Goal: Information Seeking & Learning: Learn about a topic

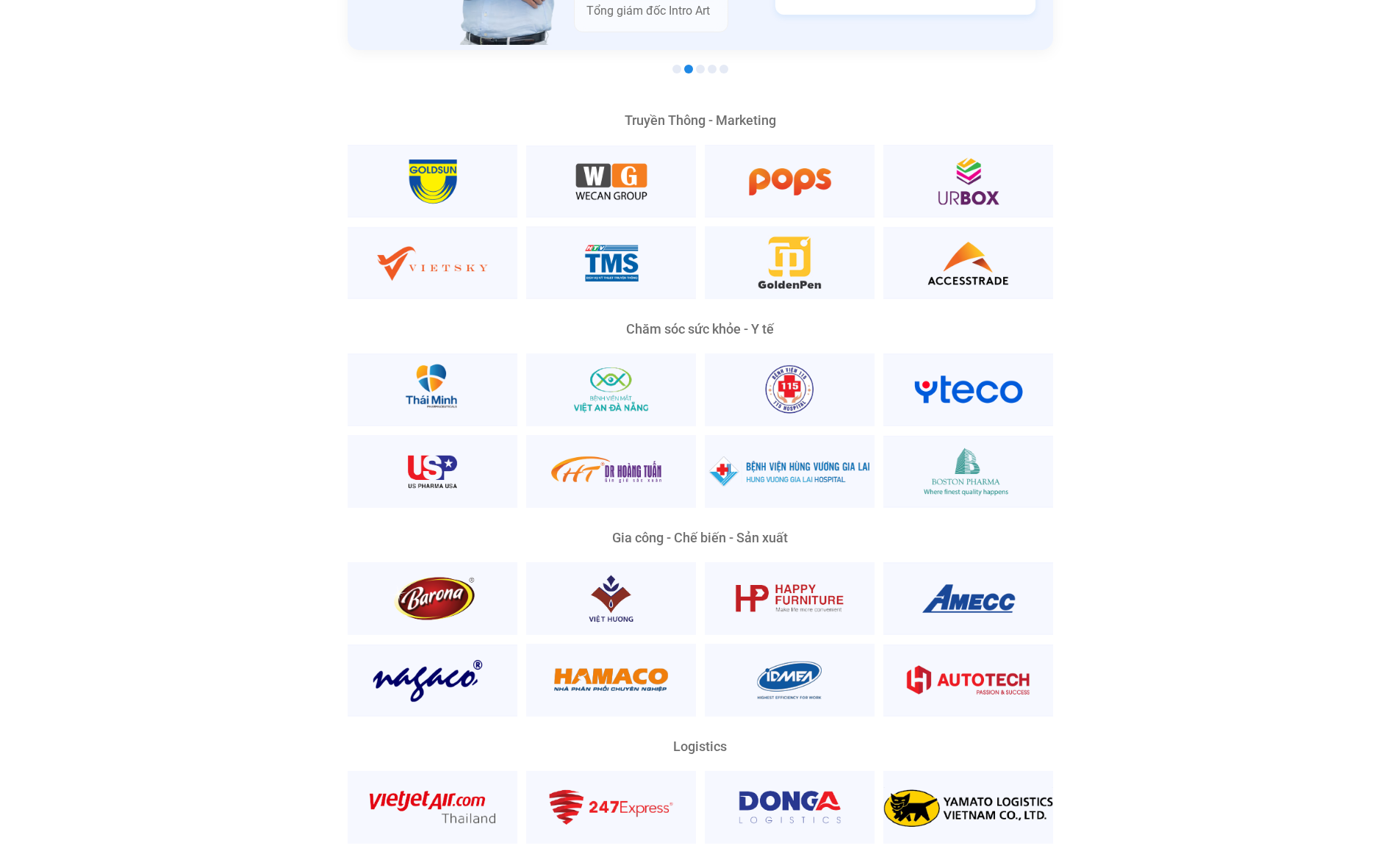
scroll to position [3279, 0]
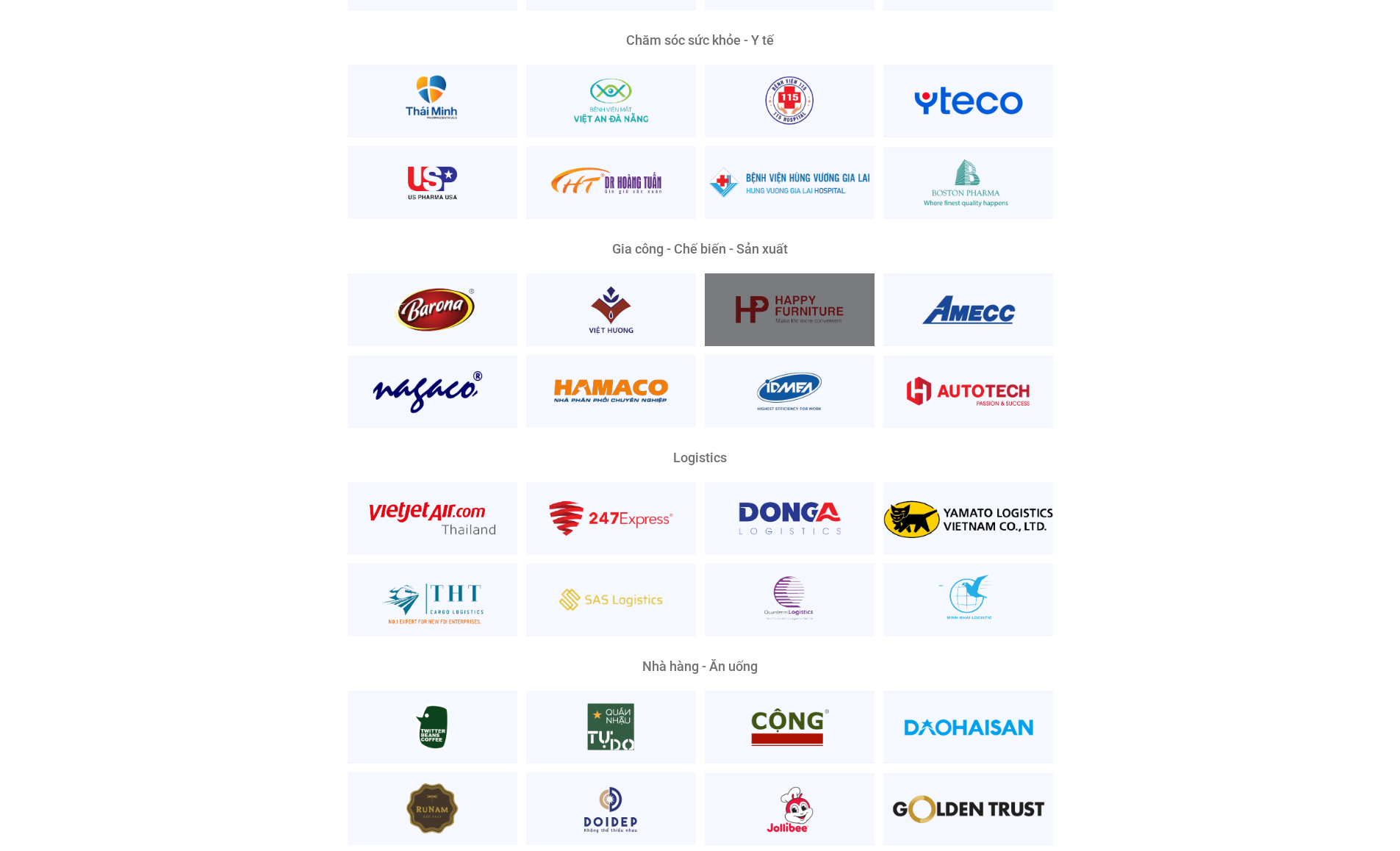
click at [789, 287] on div at bounding box center [790, 309] width 170 height 72
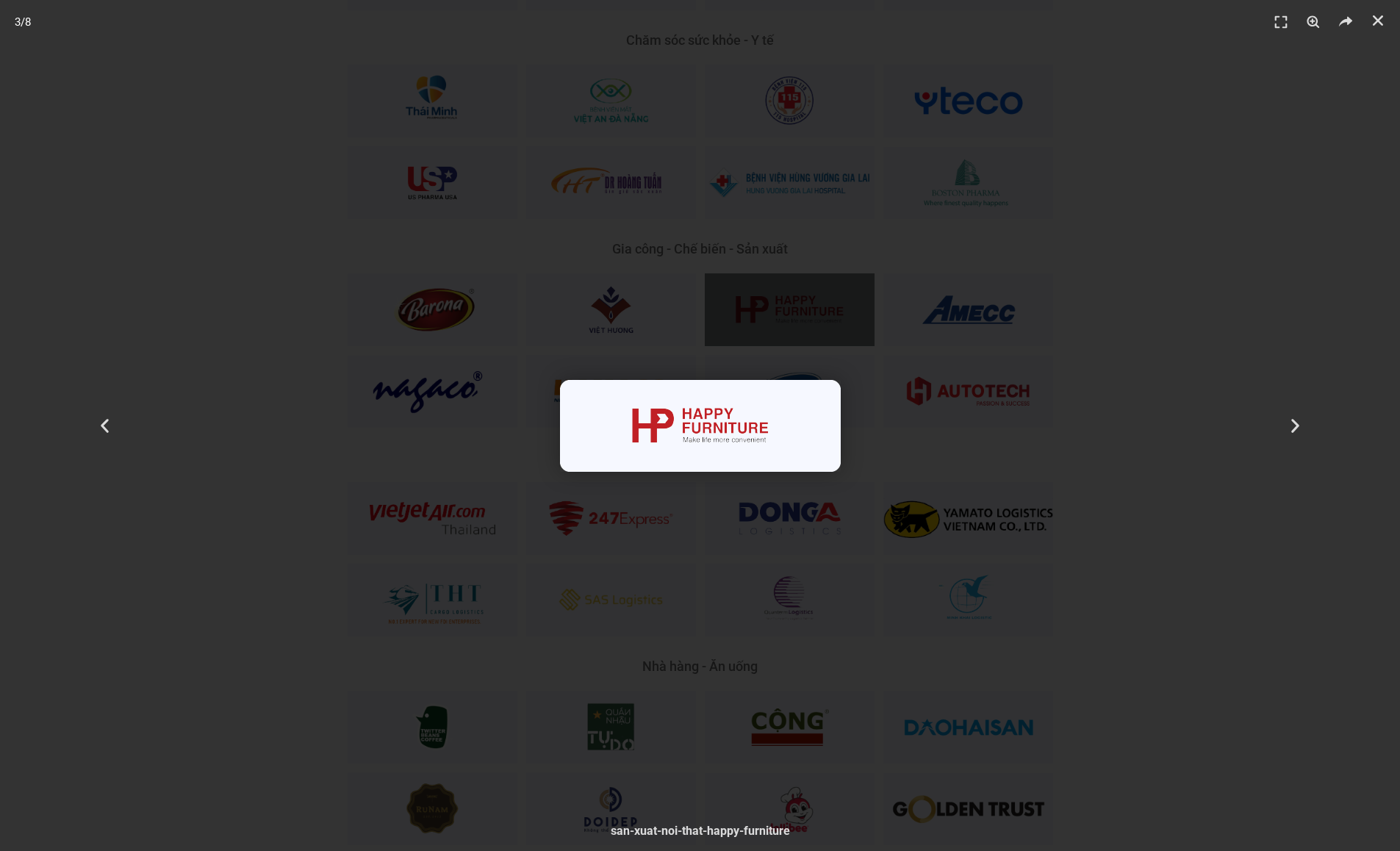
click at [934, 305] on div "3 / 8" at bounding box center [699, 425] width 1297 height 748
click at [956, 298] on div "2 / 8" at bounding box center [699, 425] width 1297 height 748
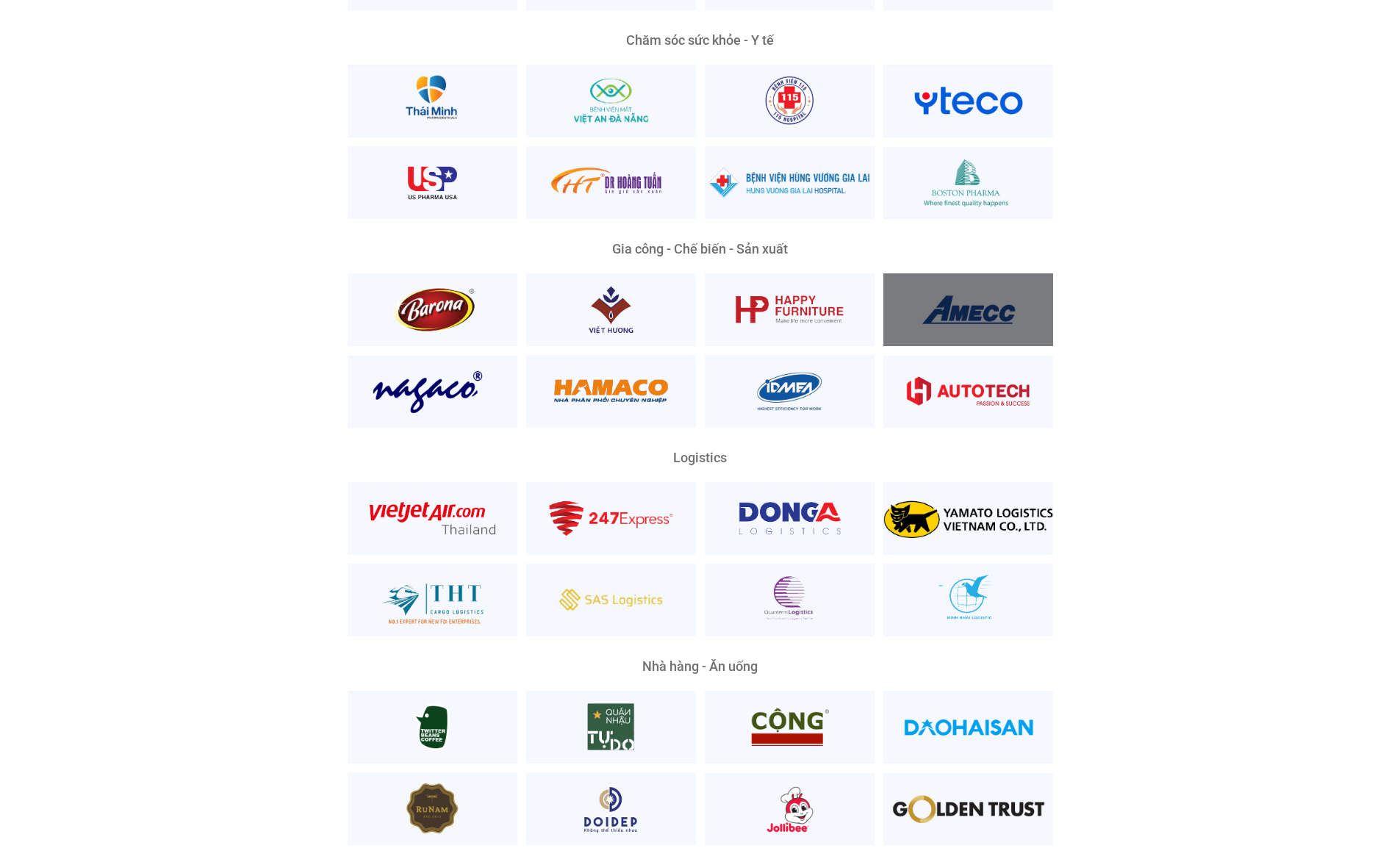
click at [956, 298] on div at bounding box center [968, 309] width 170 height 72
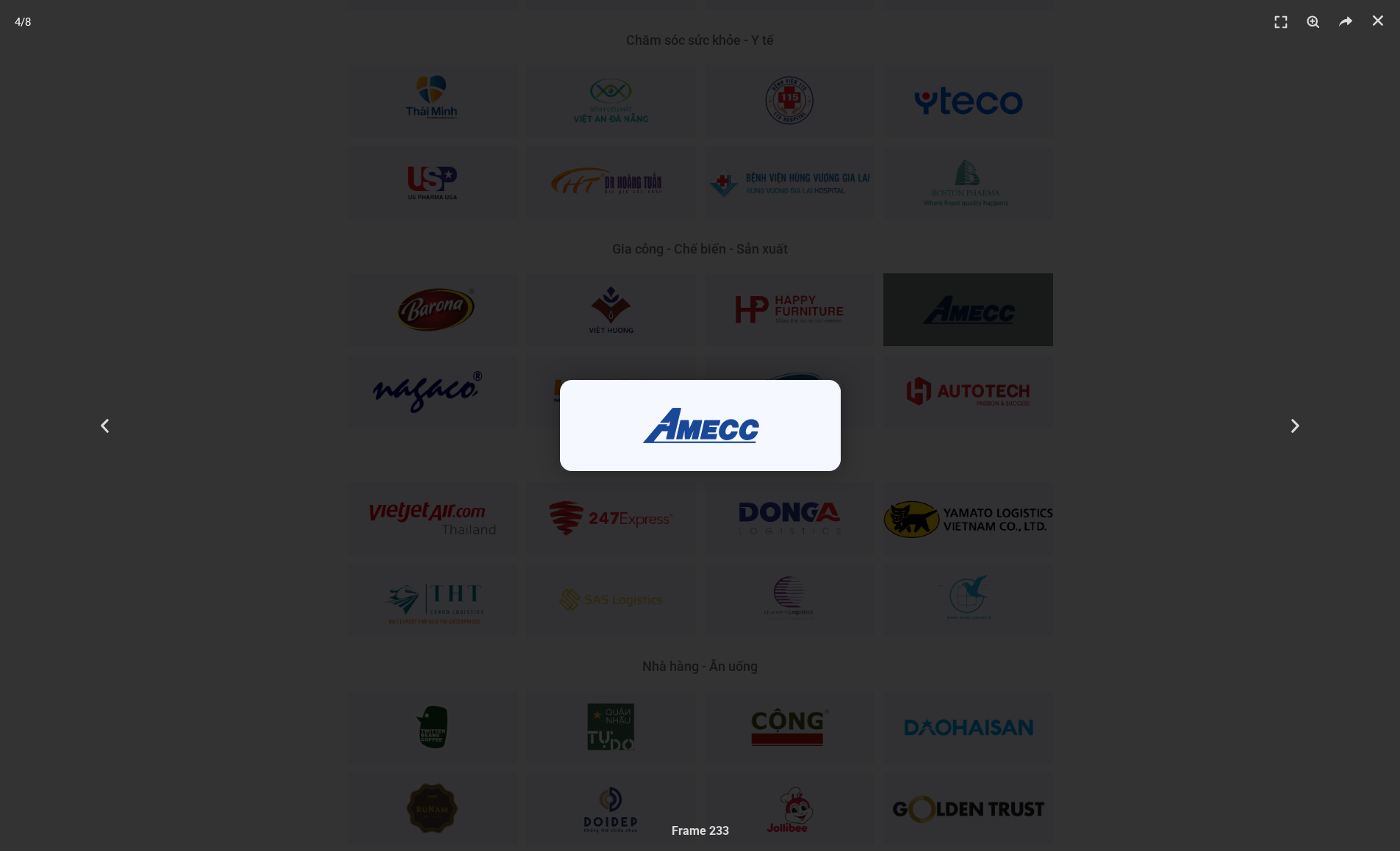
click at [956, 298] on div "4 / 8" at bounding box center [699, 425] width 1297 height 748
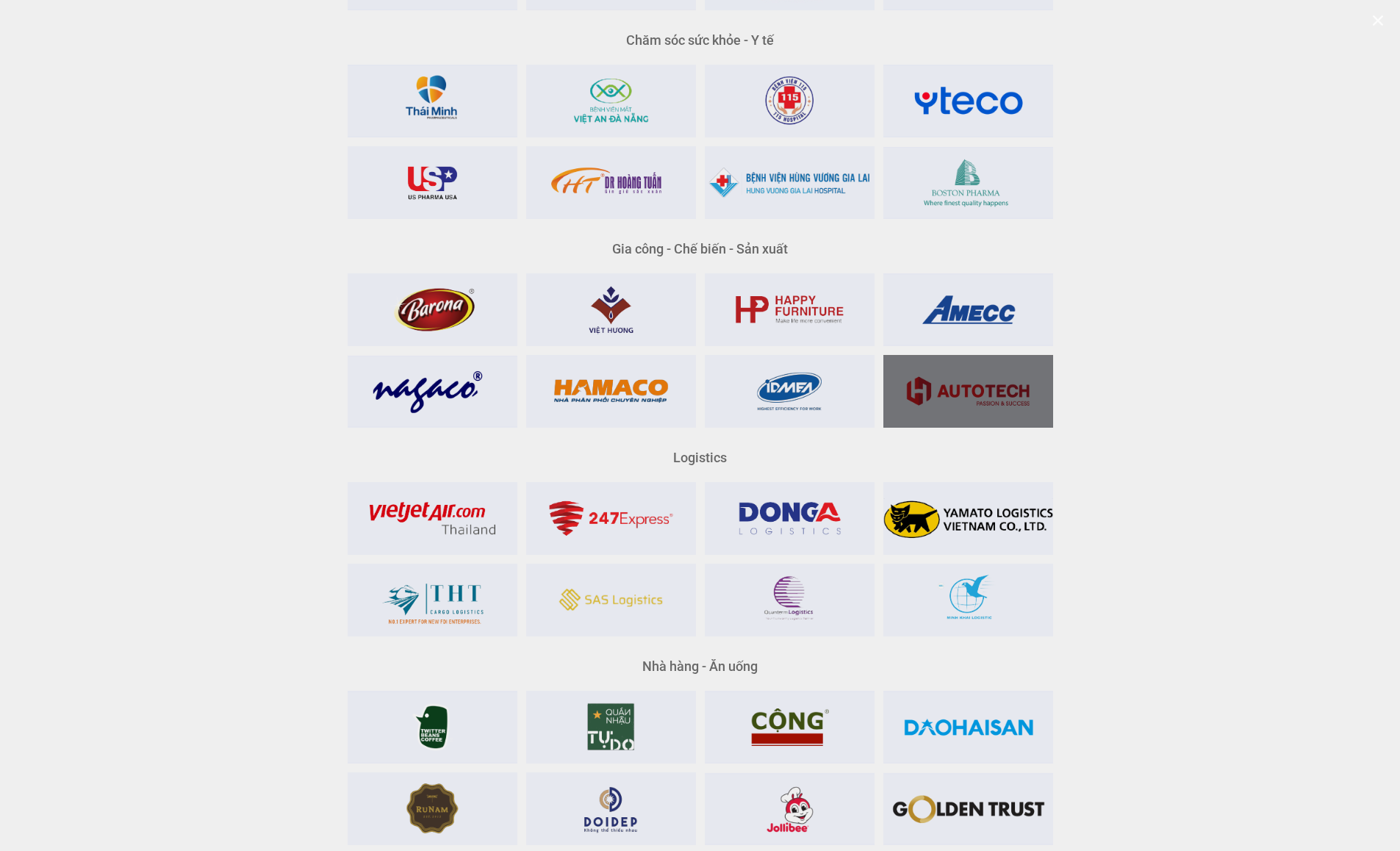
click at [963, 355] on div at bounding box center [968, 391] width 170 height 72
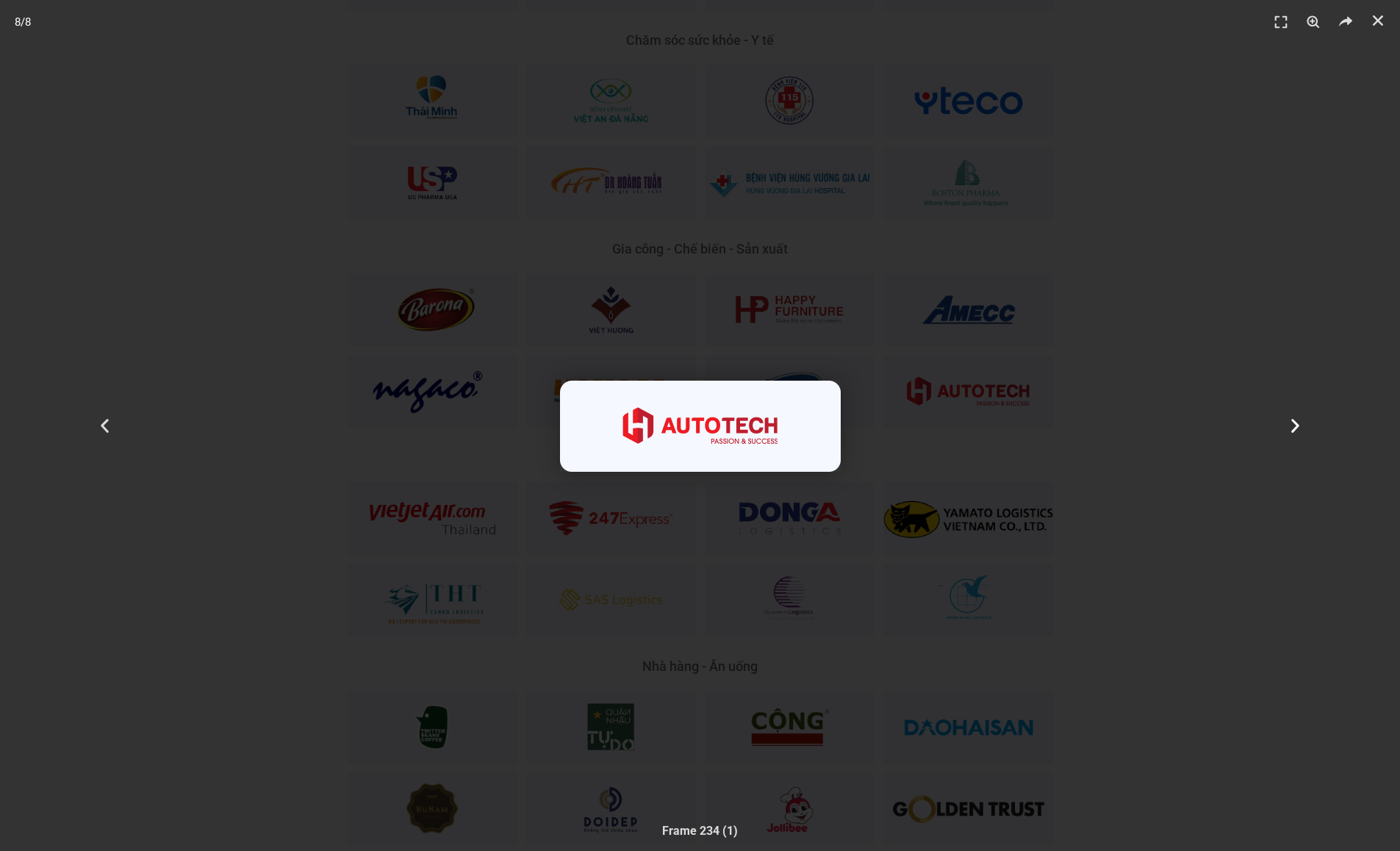
click at [1315, 412] on div "Tiếp theo" at bounding box center [1294, 425] width 210 height 851
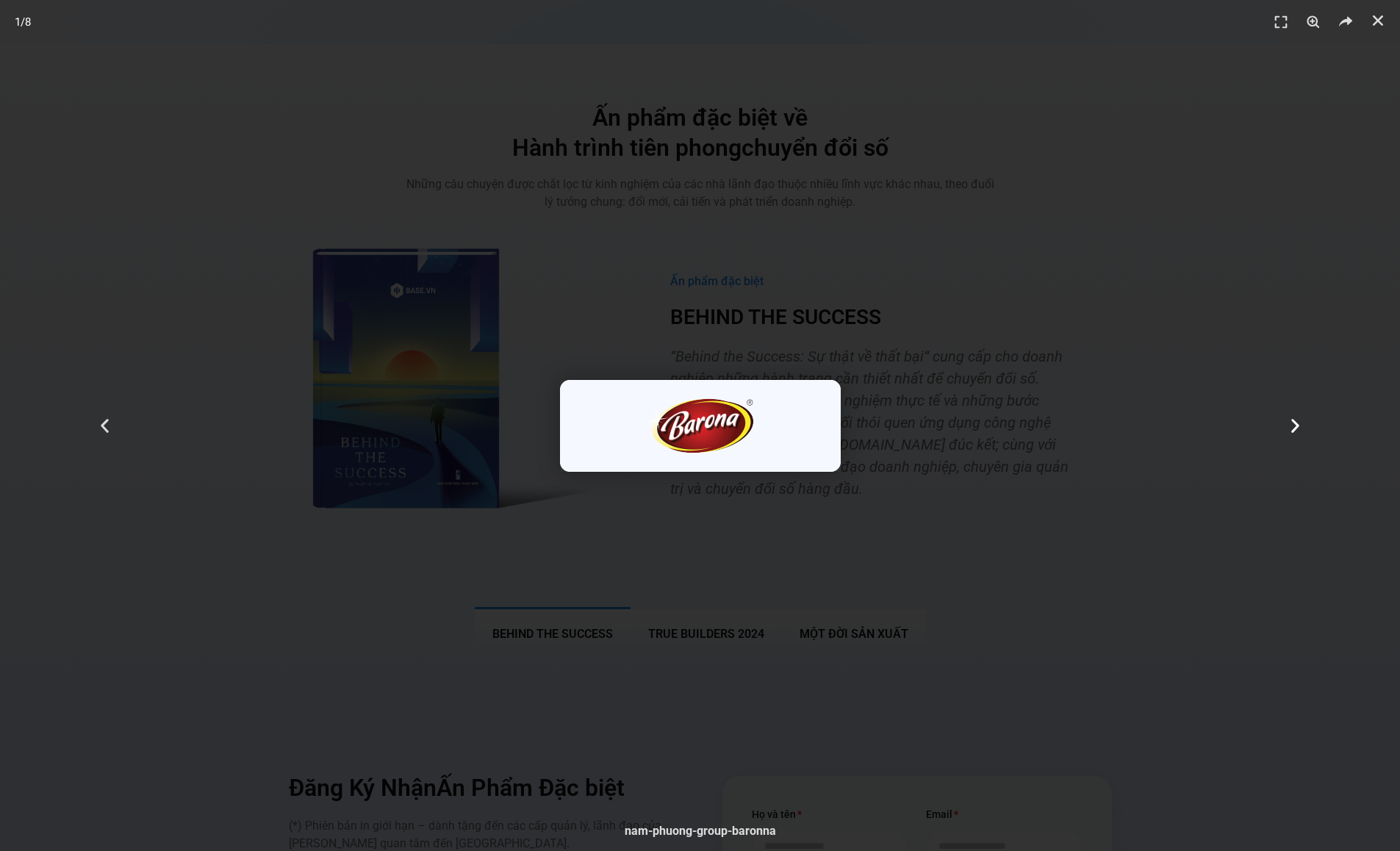
scroll to position [5373, 0]
click at [1236, 391] on div "Tiếp theo" at bounding box center [1294, 425] width 210 height 851
click at [1235, 391] on div "Tiếp theo" at bounding box center [1294, 425] width 210 height 851
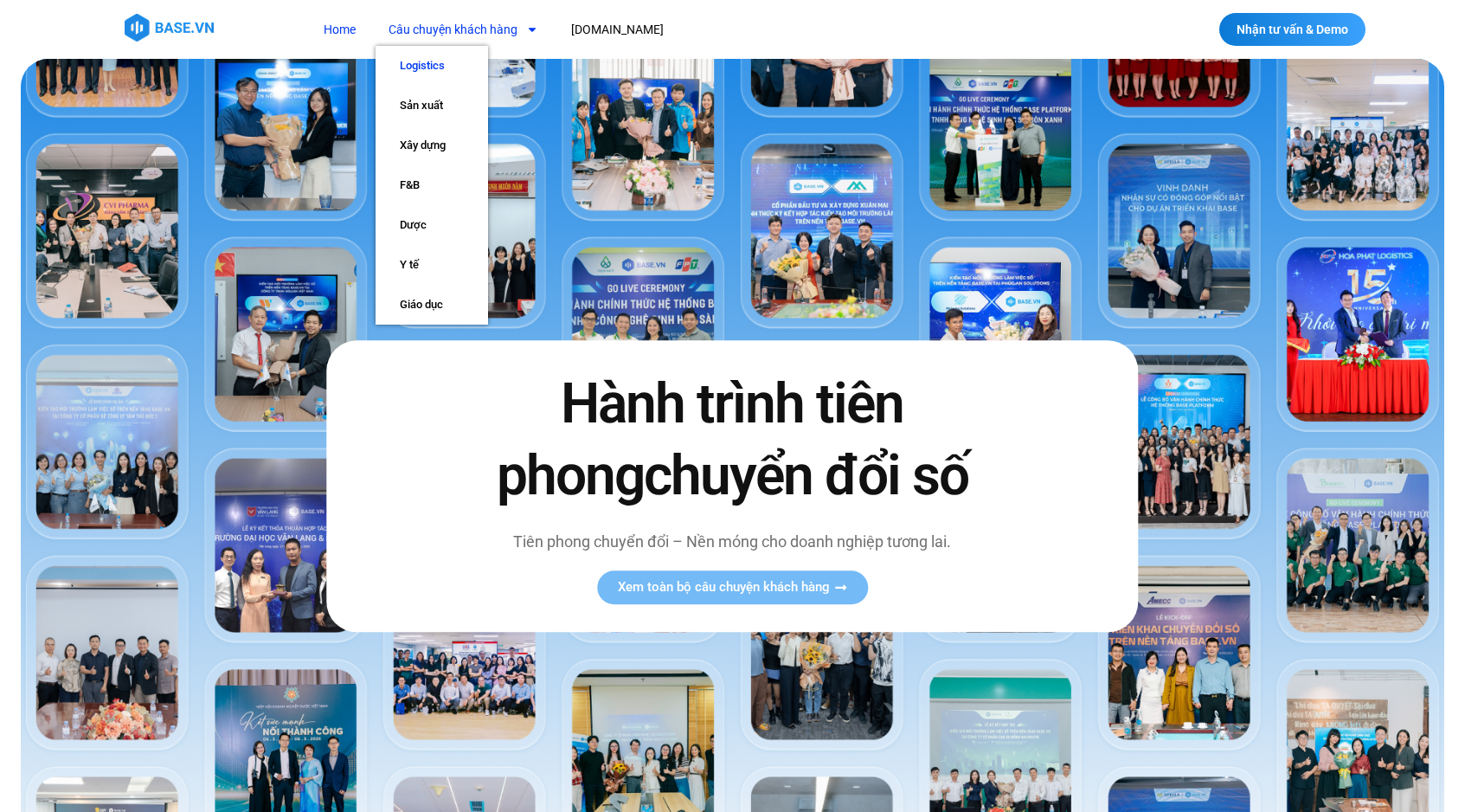
click at [446, 57] on link "Logistics" at bounding box center [431, 66] width 112 height 40
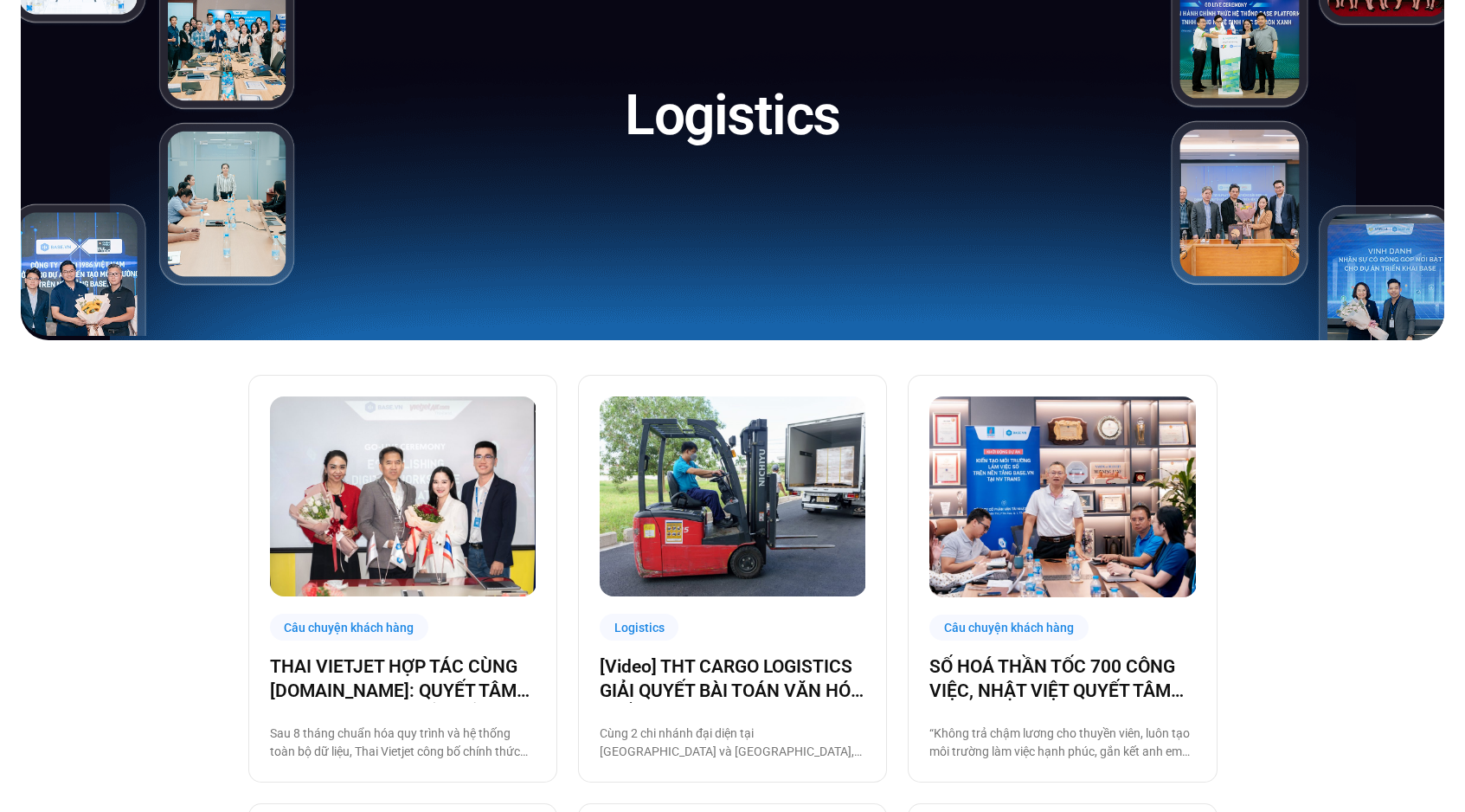
scroll to position [290, 0]
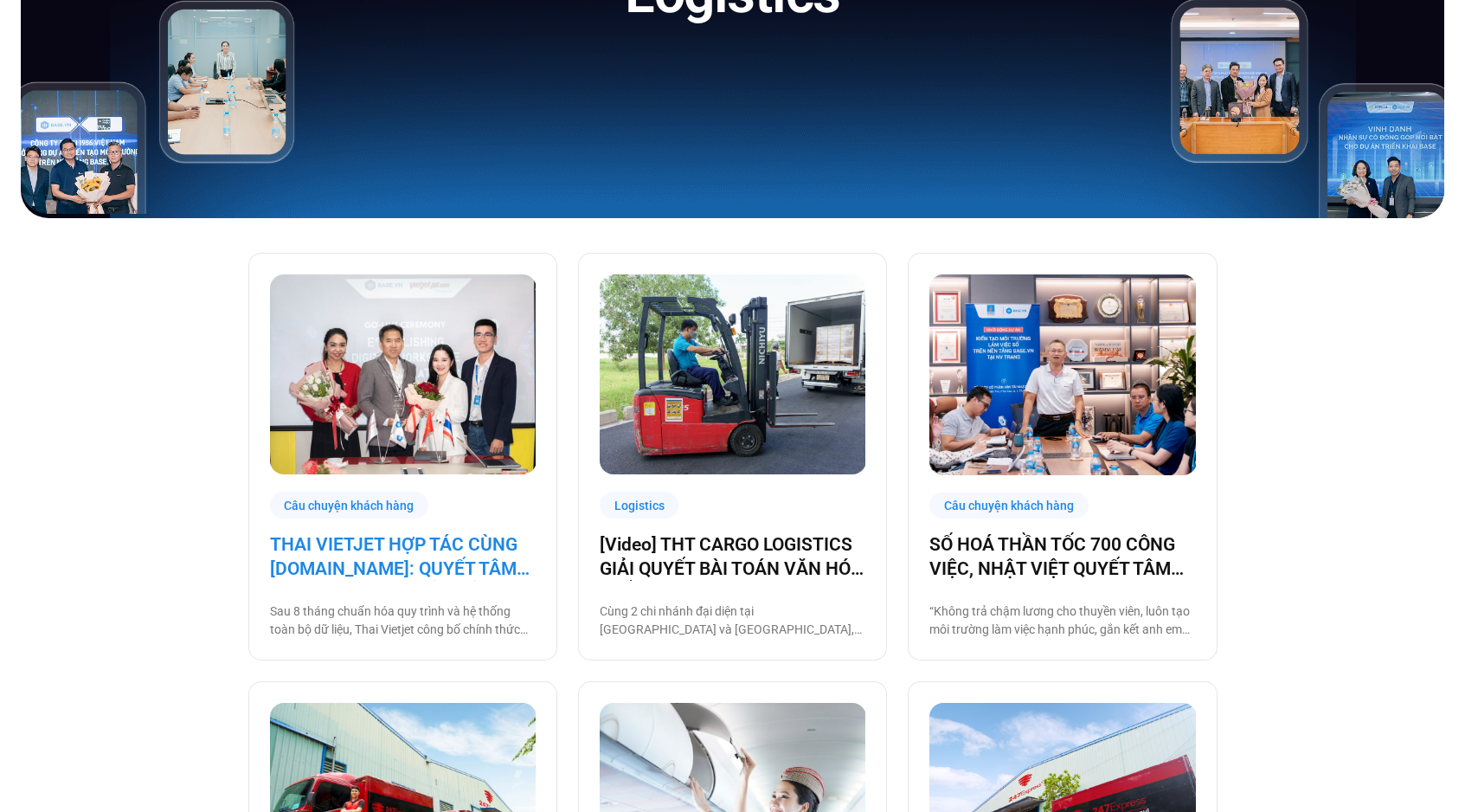
click at [462, 543] on link "THAI VIETJET HỢP TÁC CÙNG [DOMAIN_NAME]: QUYẾT TÂM “CẤT CÁNH” CHUYỂN ĐỔI SỐ" at bounding box center [403, 556] width 266 height 49
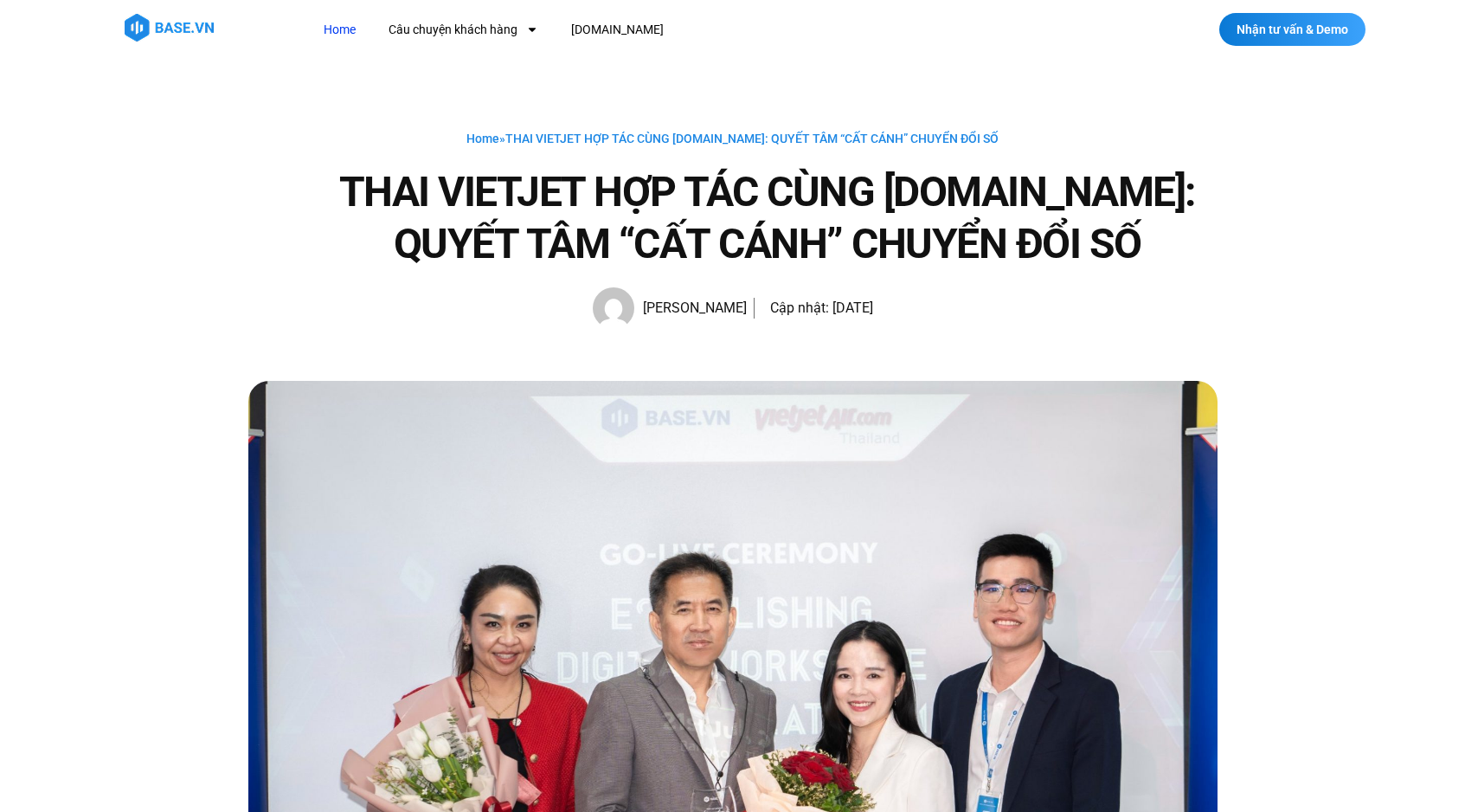
click at [341, 41] on link "Home" at bounding box center [339, 29] width 58 height 32
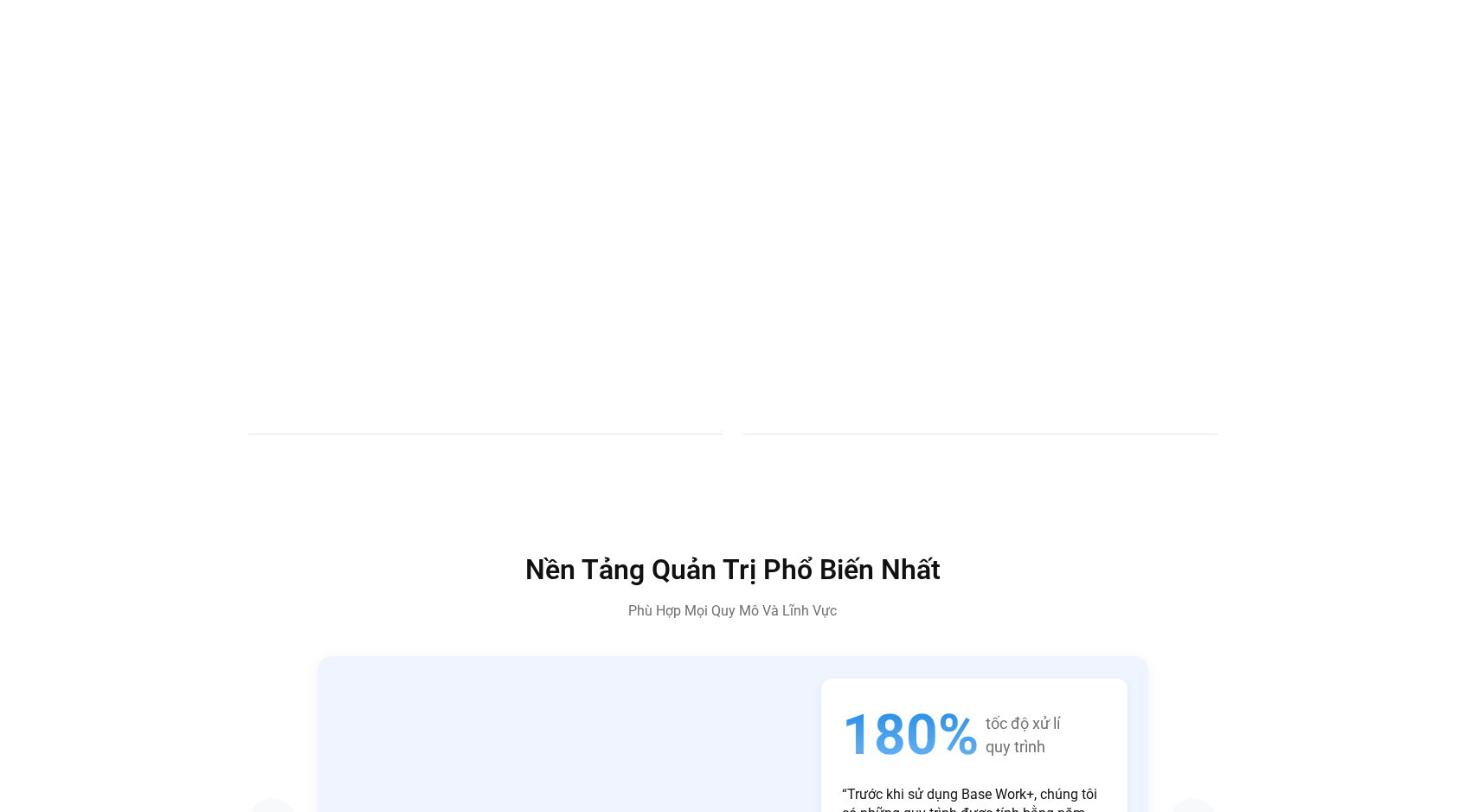
scroll to position [3359, 0]
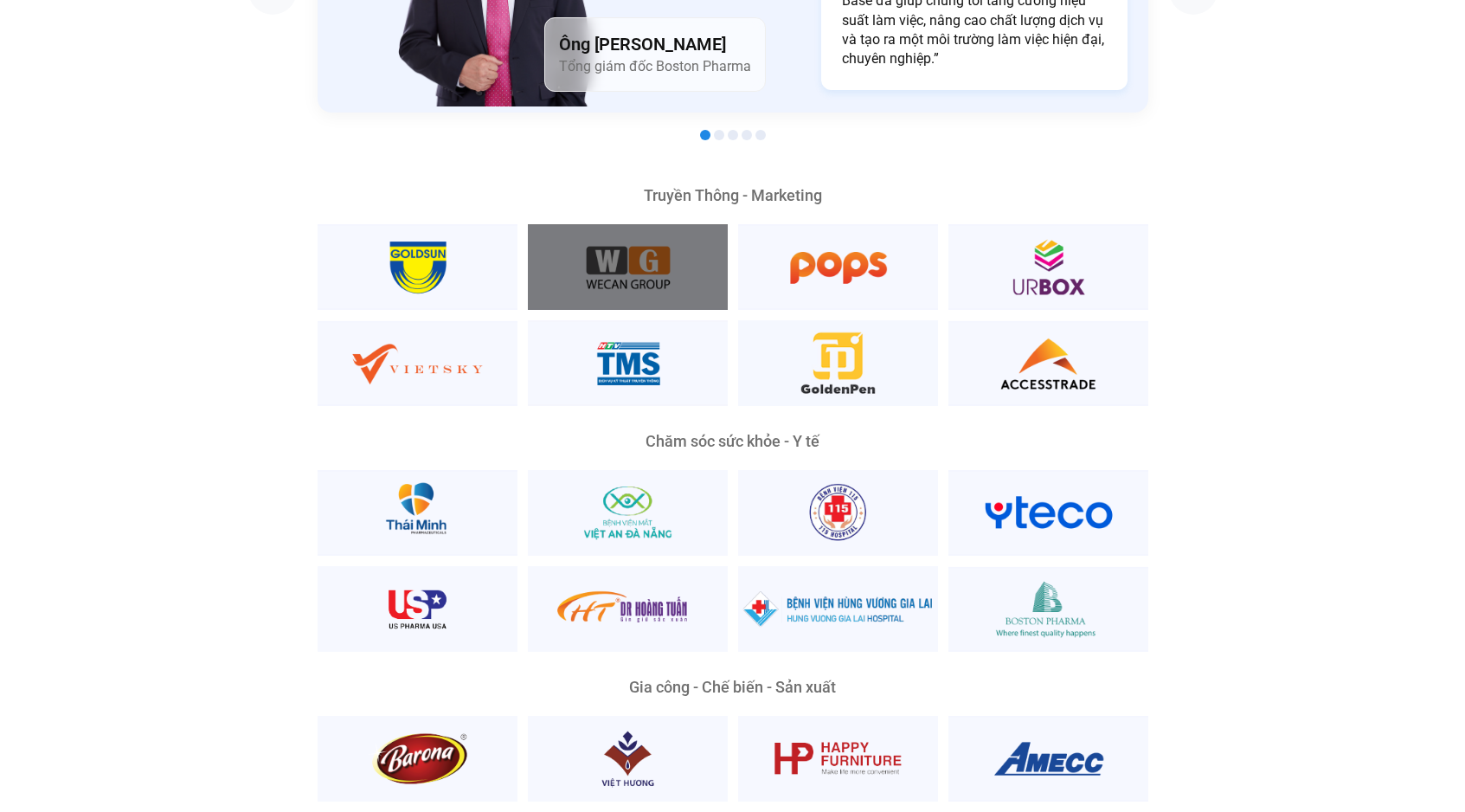
click at [696, 233] on div at bounding box center [628, 267] width 200 height 85
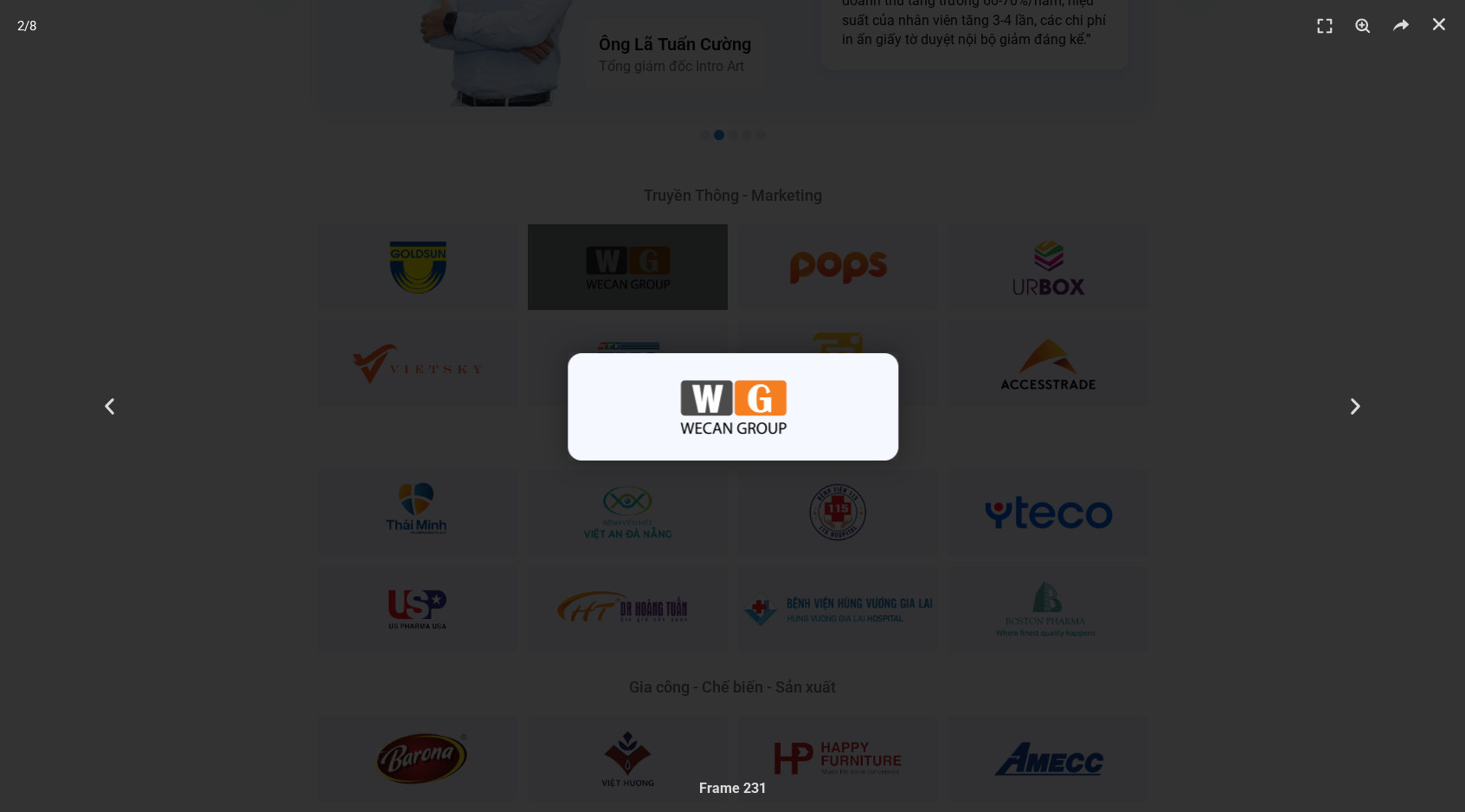
click at [467, 416] on div "2 / 8" at bounding box center [732, 406] width 1344 height 690
click at [429, 418] on div "3 / 8" at bounding box center [732, 406] width 1344 height 690
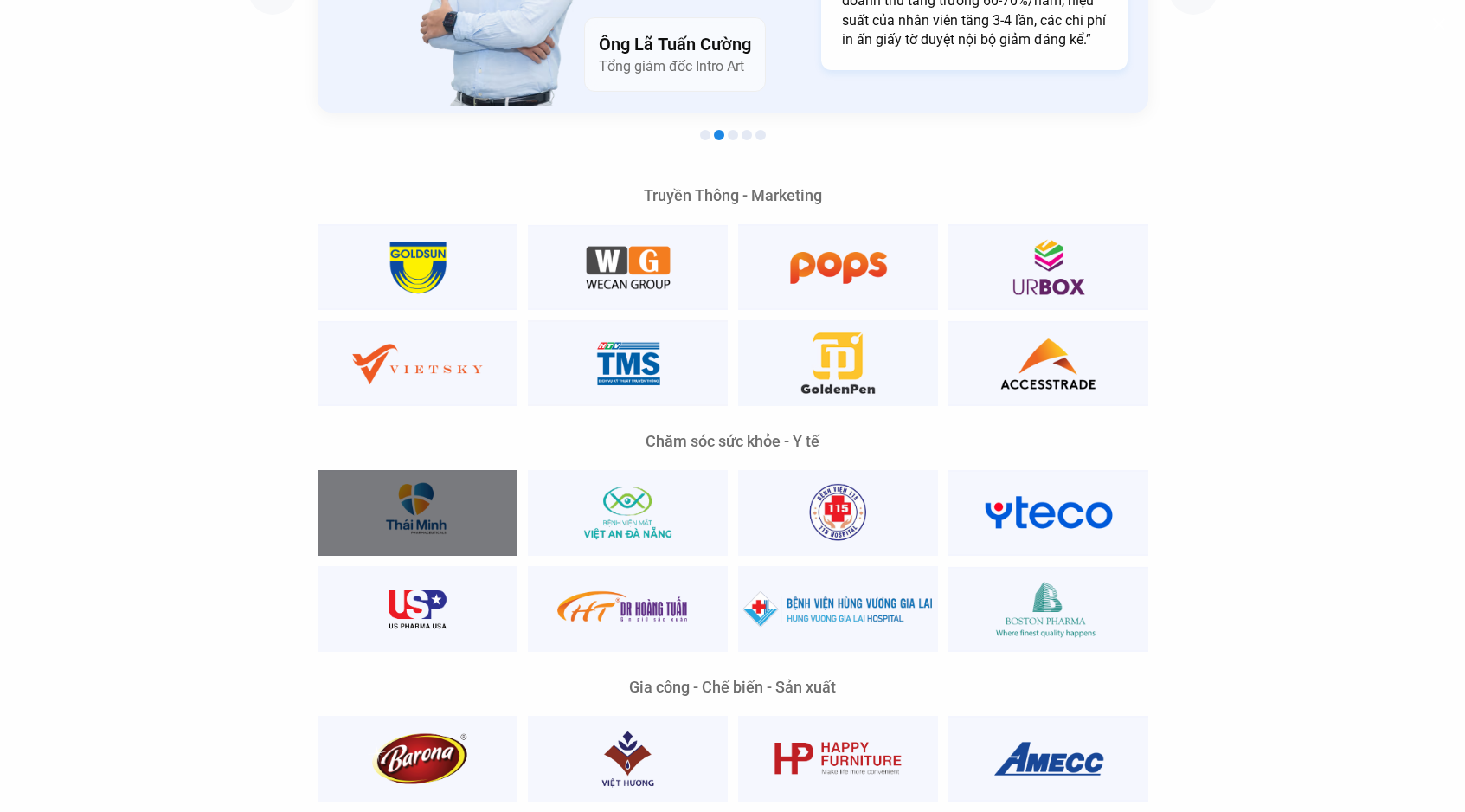
click at [425, 470] on div at bounding box center [417, 512] width 200 height 85
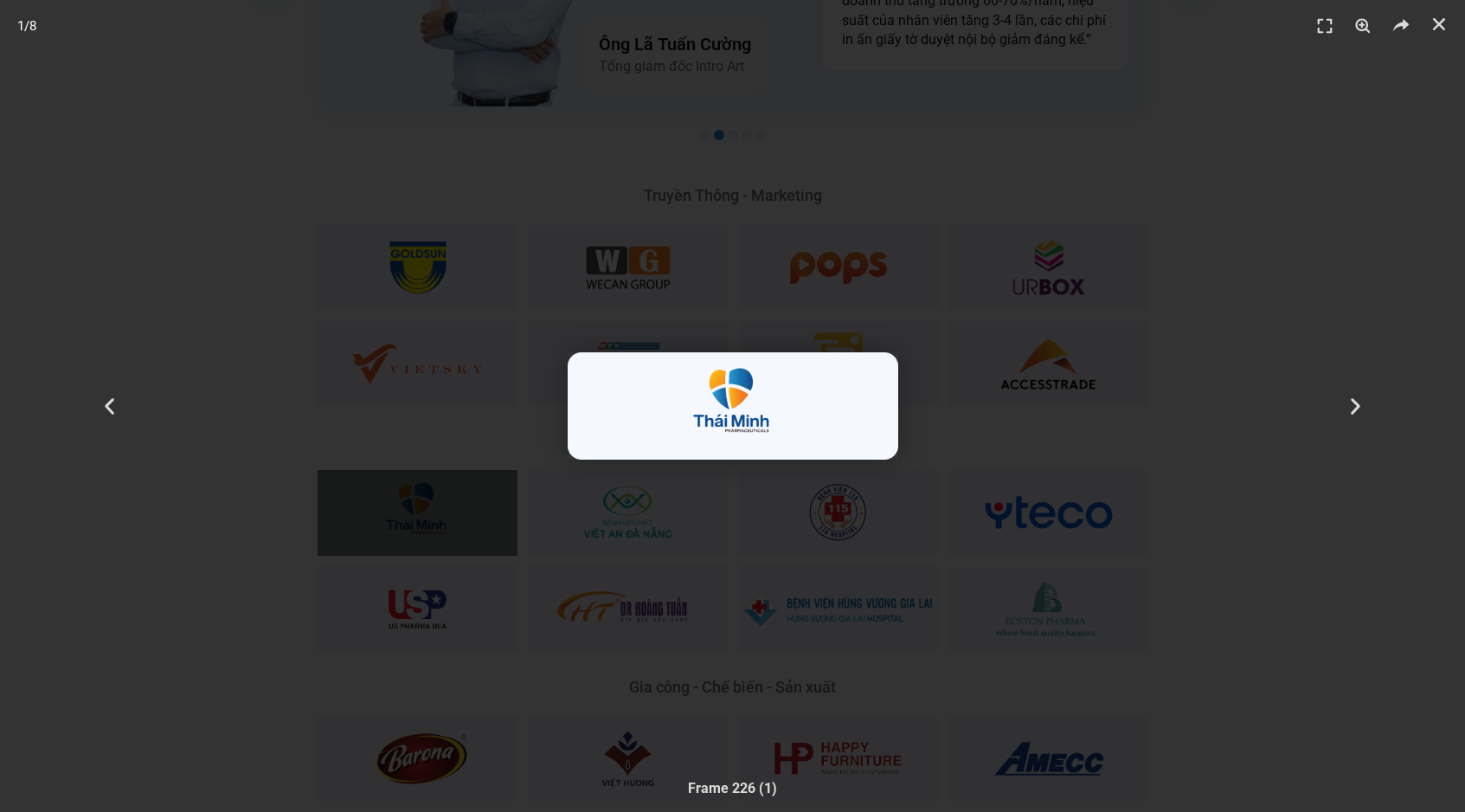
click at [738, 383] on img "1 / 8" at bounding box center [732, 406] width 331 height 107
click at [1058, 441] on div at bounding box center [732, 406] width 1465 height 812
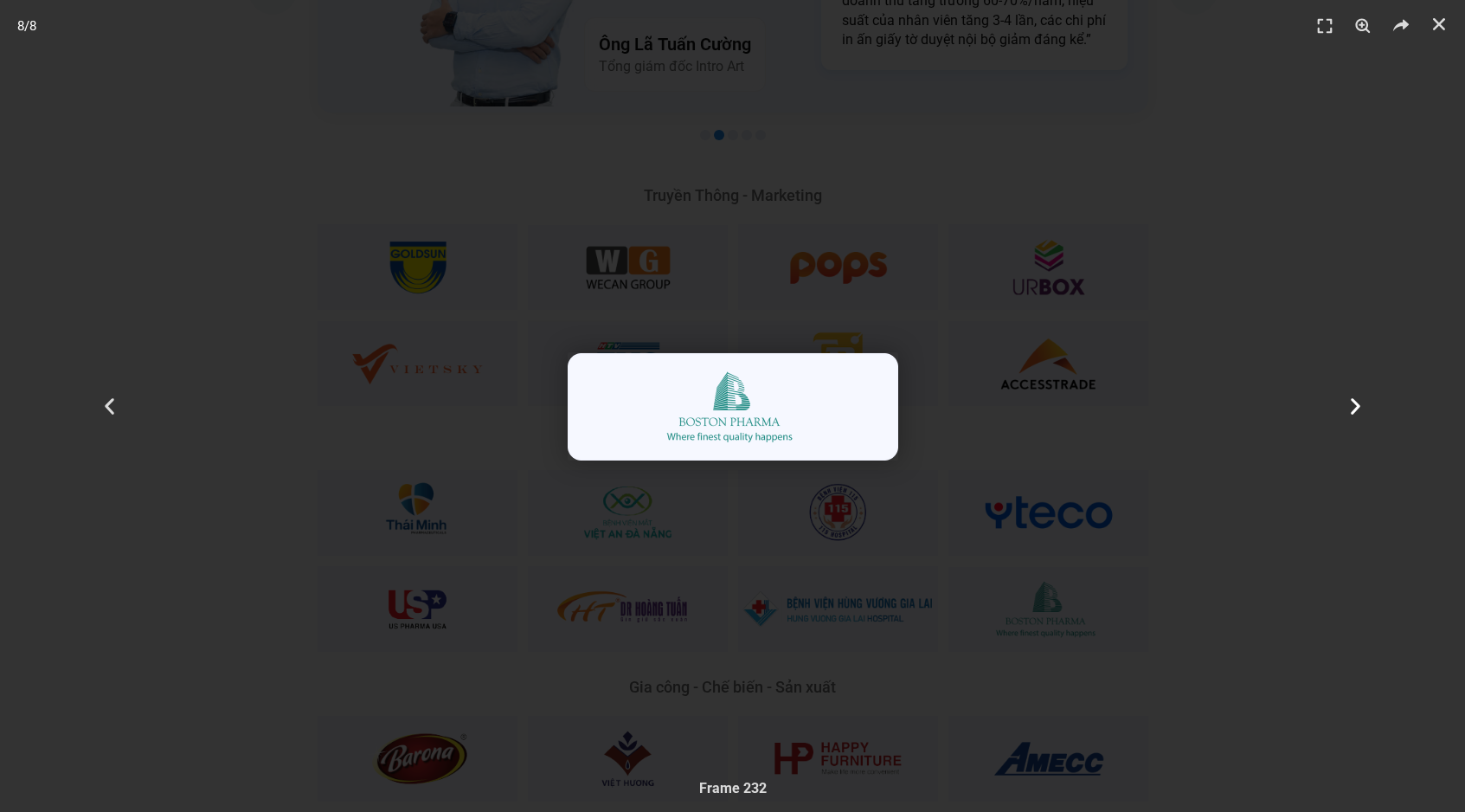
click at [1280, 231] on div "Tiếp theo" at bounding box center [1355, 406] width 220 height 812
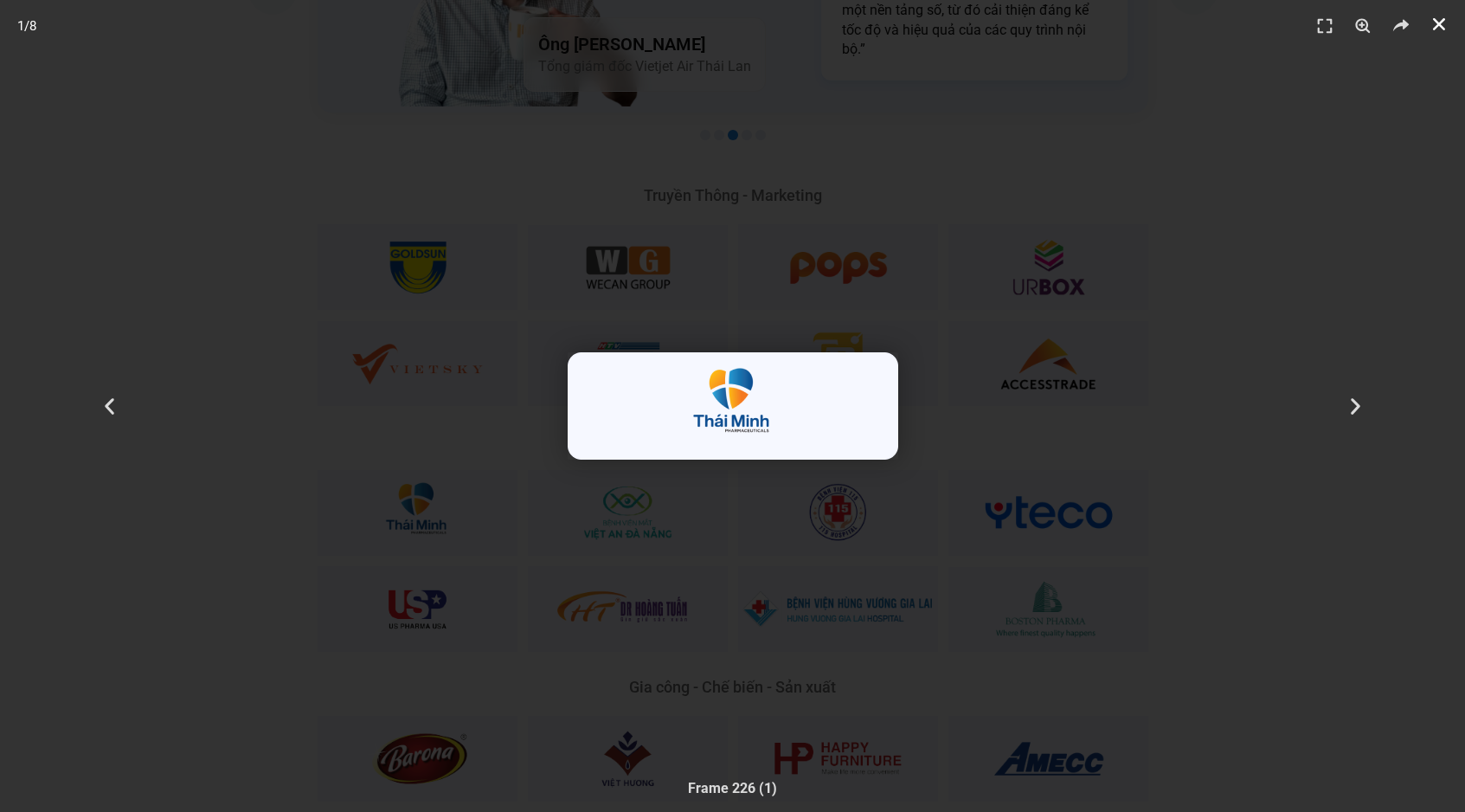
click at [1433, 23] on icon "Đóng (Esc)" at bounding box center [1439, 24] width 17 height 17
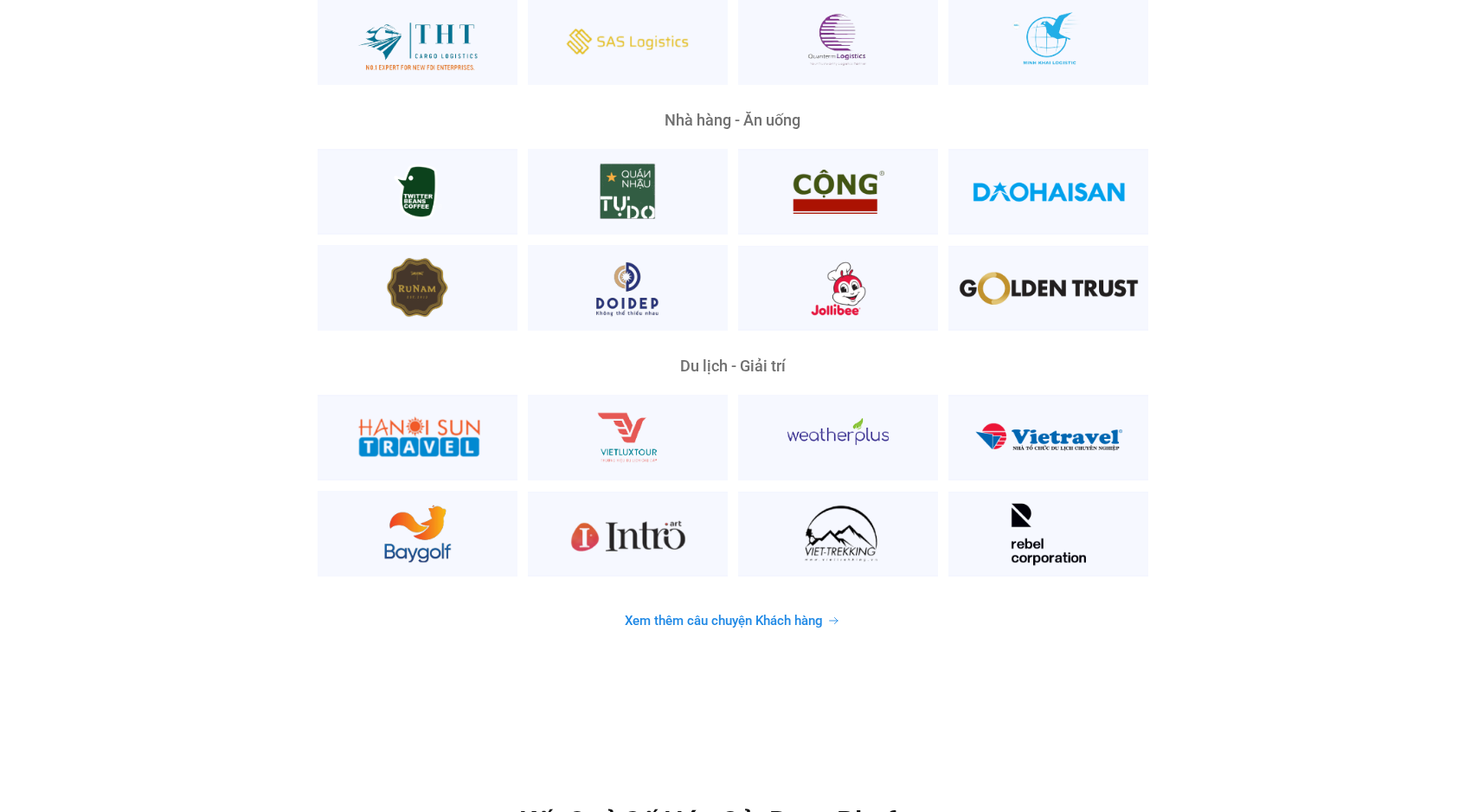
scroll to position [4231, 0]
